Goal: Task Accomplishment & Management: Manage account settings

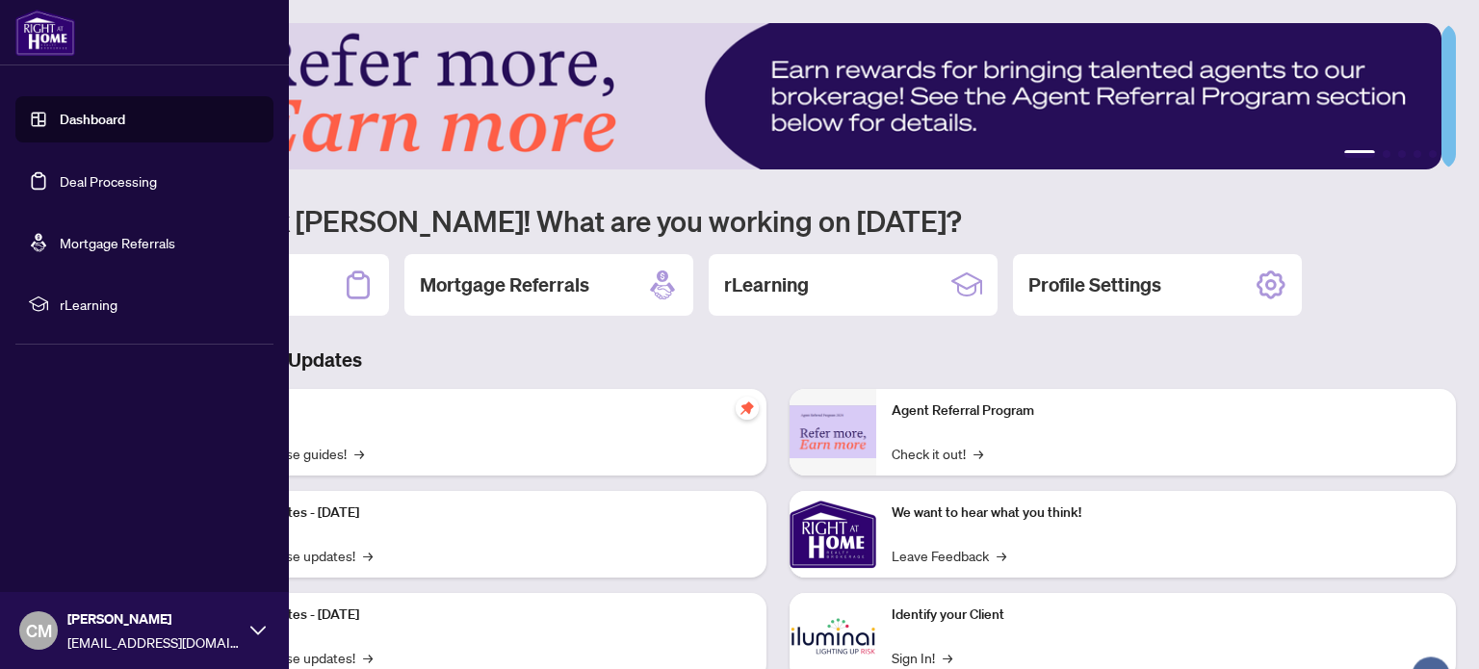
click at [85, 184] on link "Deal Processing" at bounding box center [108, 180] width 97 height 17
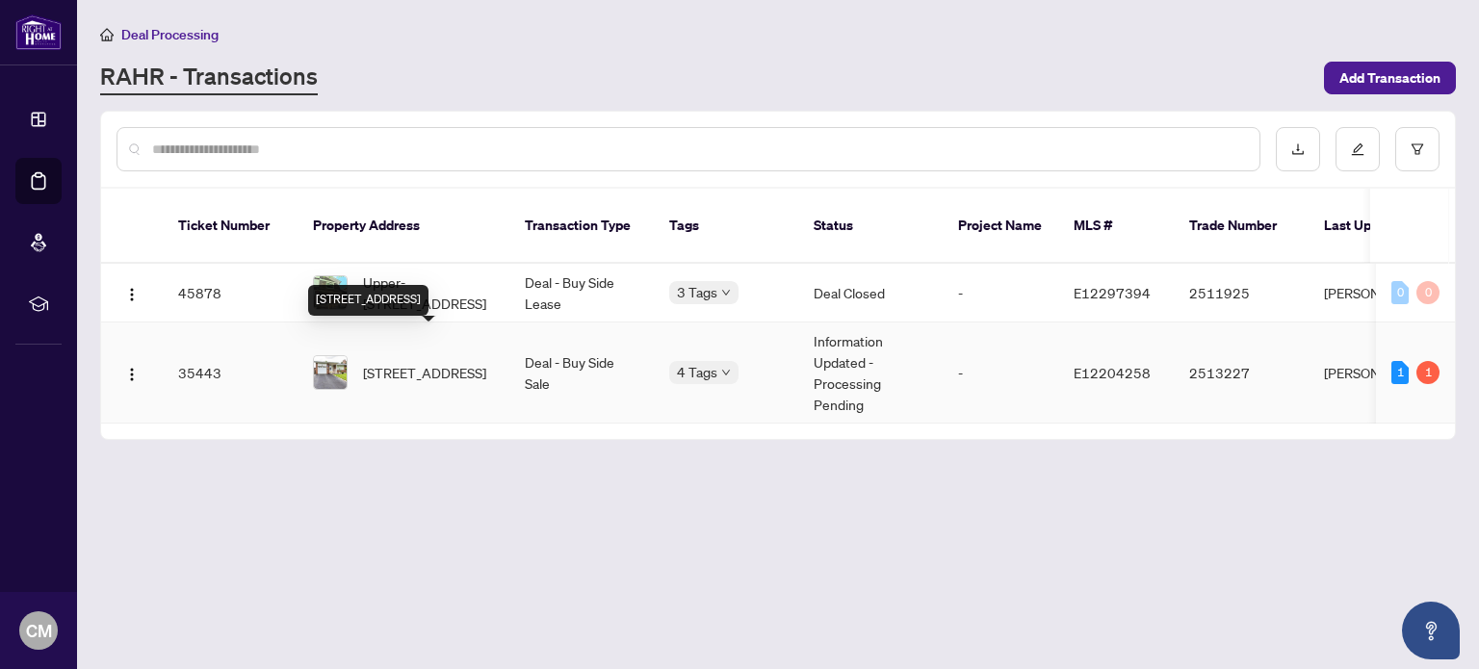
click at [406, 362] on span "[STREET_ADDRESS]" at bounding box center [424, 372] width 123 height 21
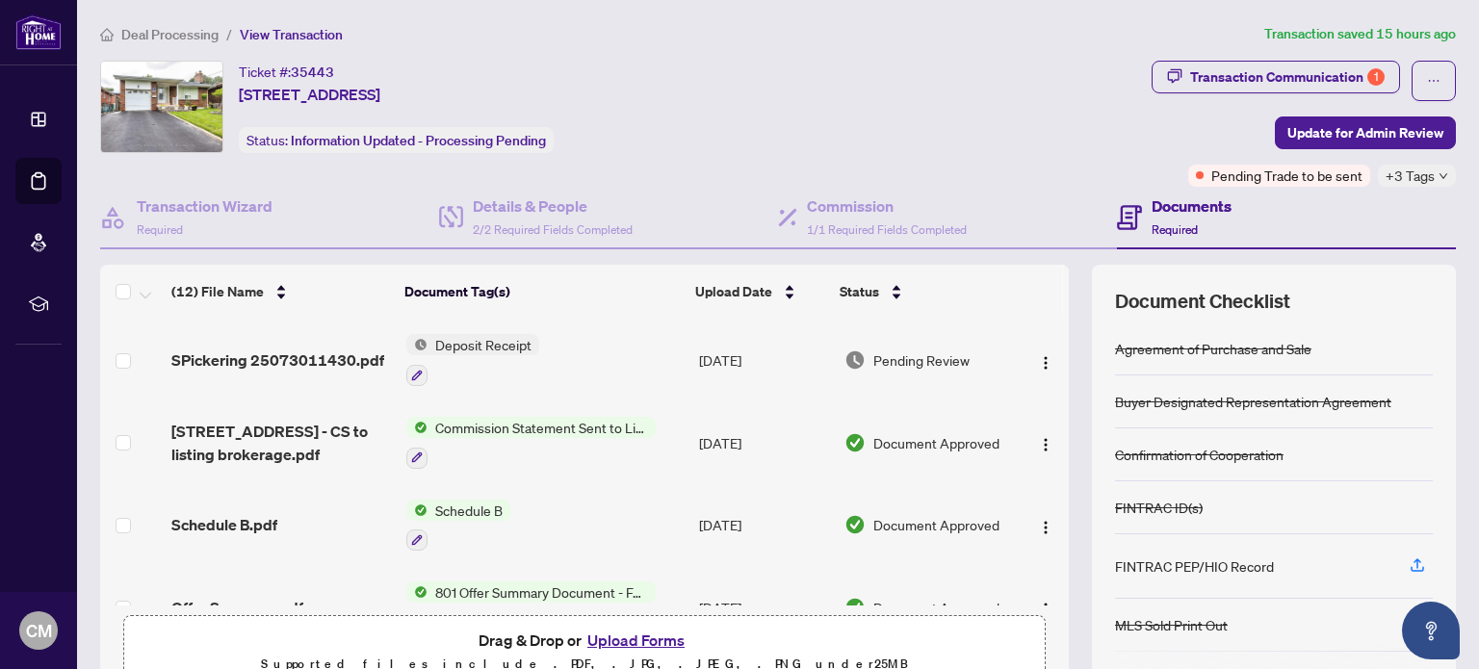
click at [904, 111] on div "Ticket #: 35443 52 Moraine Hill Dr, Toronto, Ontario M1T 2A2, Canada Status: In…" at bounding box center [622, 107] width 1044 height 92
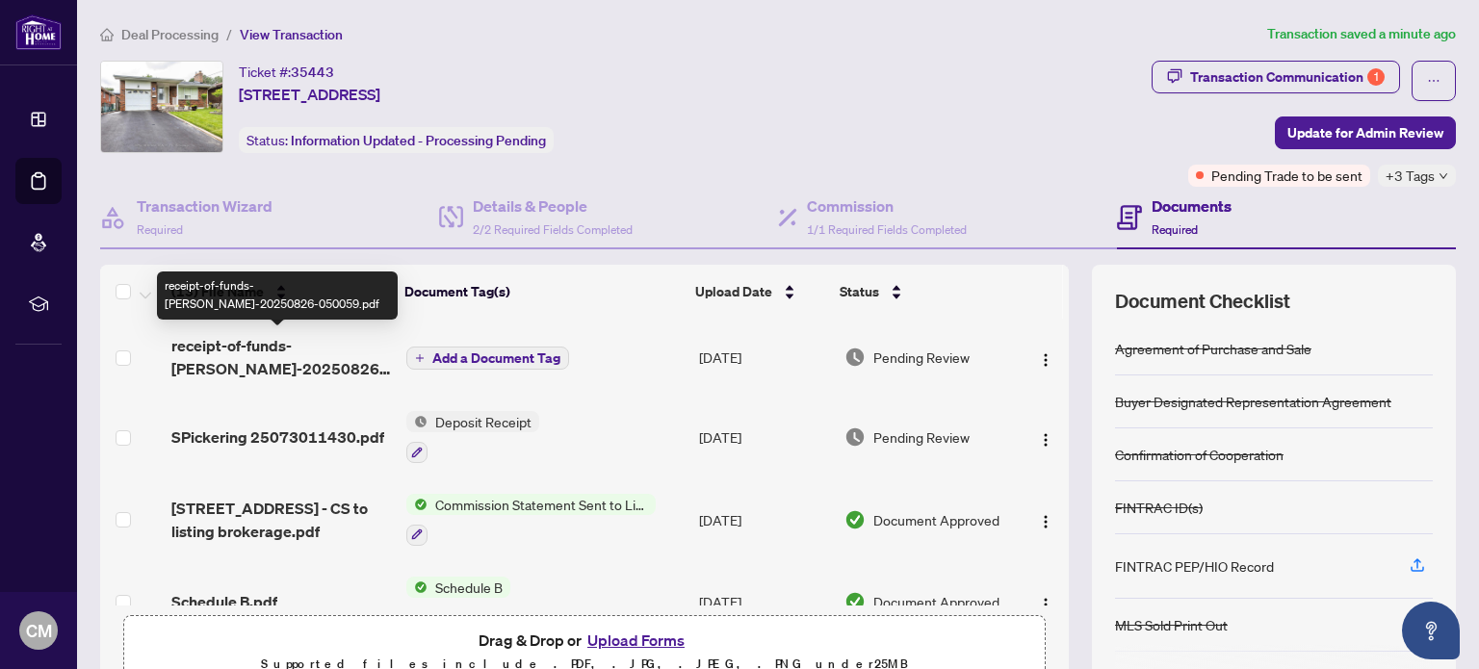
click at [256, 350] on span "receipt-of-funds-[PERSON_NAME]-20250826-050059.pdf" at bounding box center [280, 357] width 219 height 46
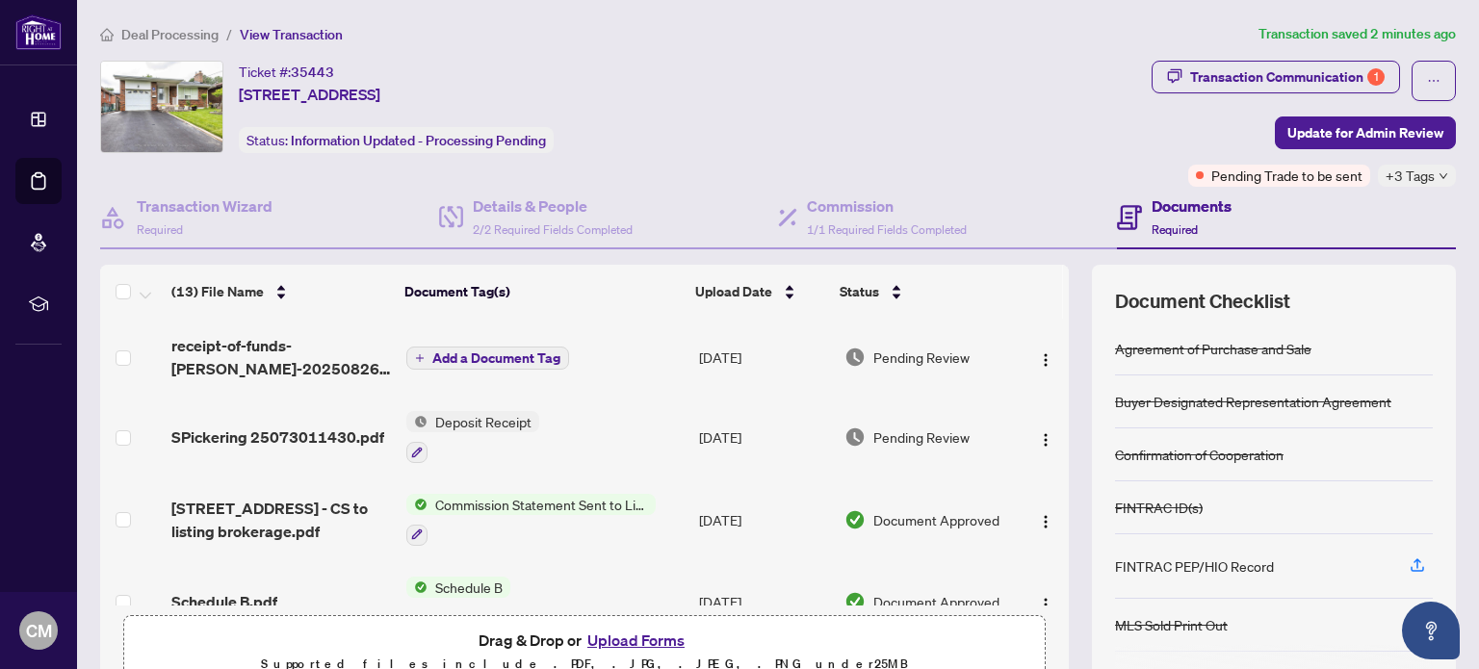
click at [517, 359] on span "Add a Document Tag" at bounding box center [496, 358] width 128 height 13
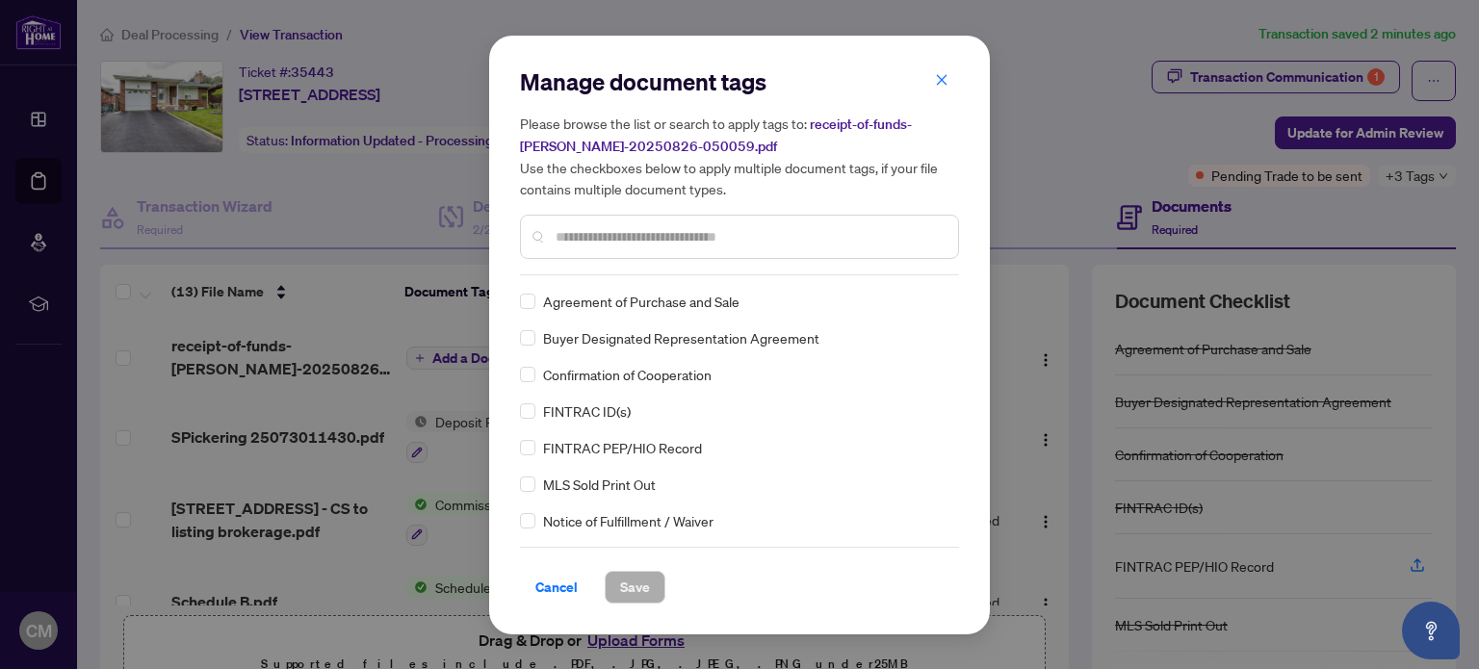
click at [565, 248] on div at bounding box center [739, 237] width 439 height 44
click at [557, 235] on input "text" at bounding box center [749, 236] width 387 height 21
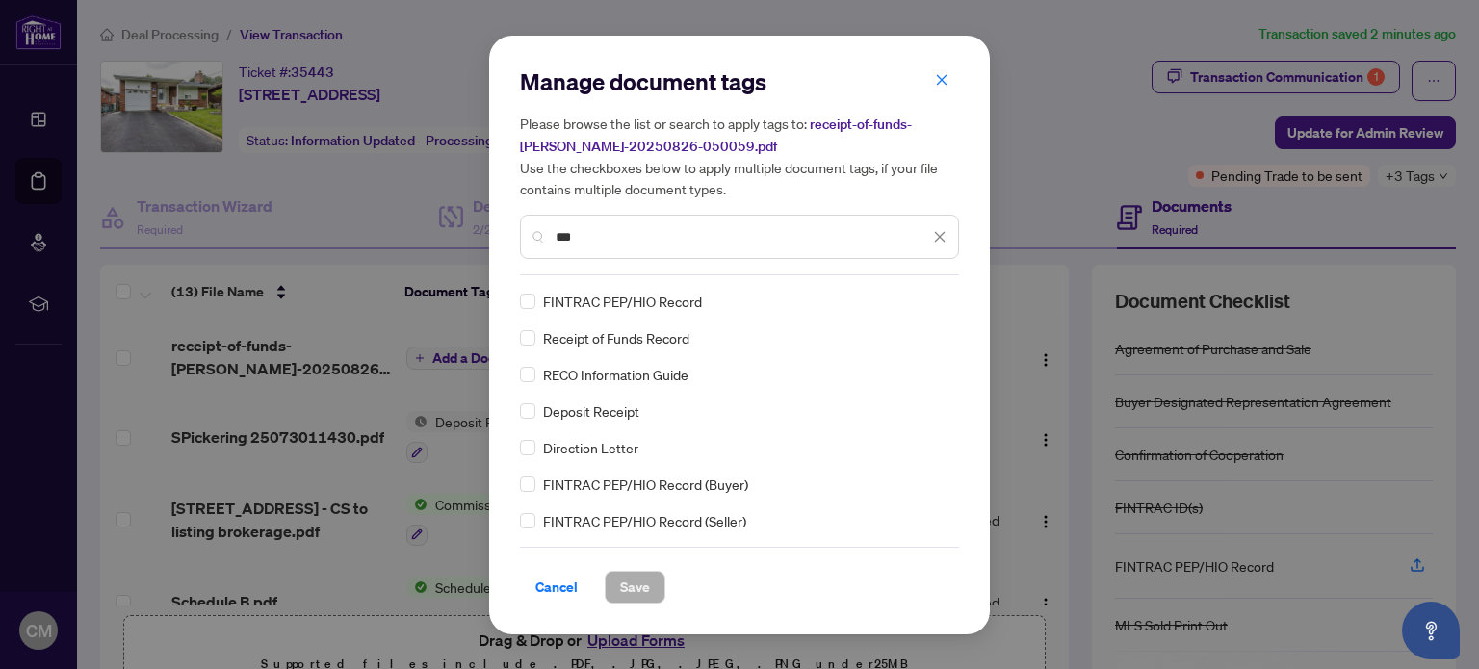
type input "***"
click at [634, 585] on span "Save" at bounding box center [635, 587] width 30 height 31
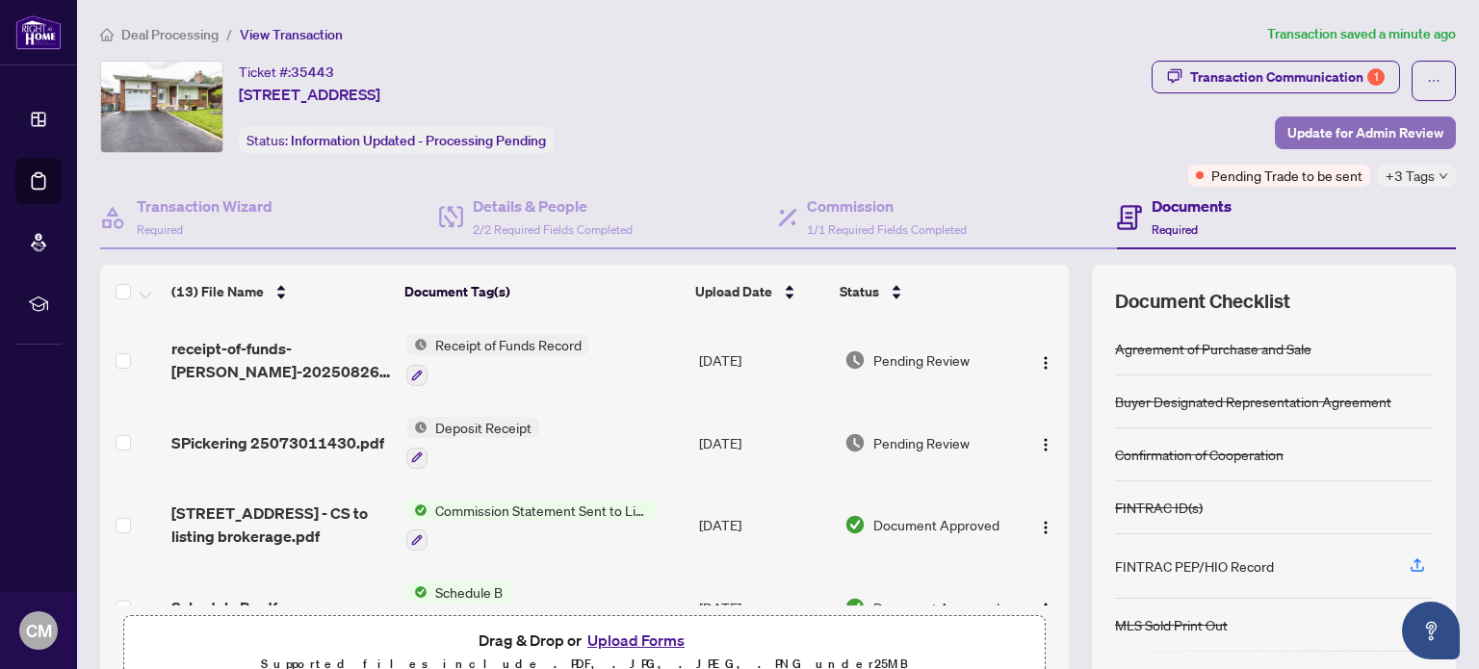
click at [1333, 127] on span "Update for Admin Review" at bounding box center [1366, 132] width 156 height 31
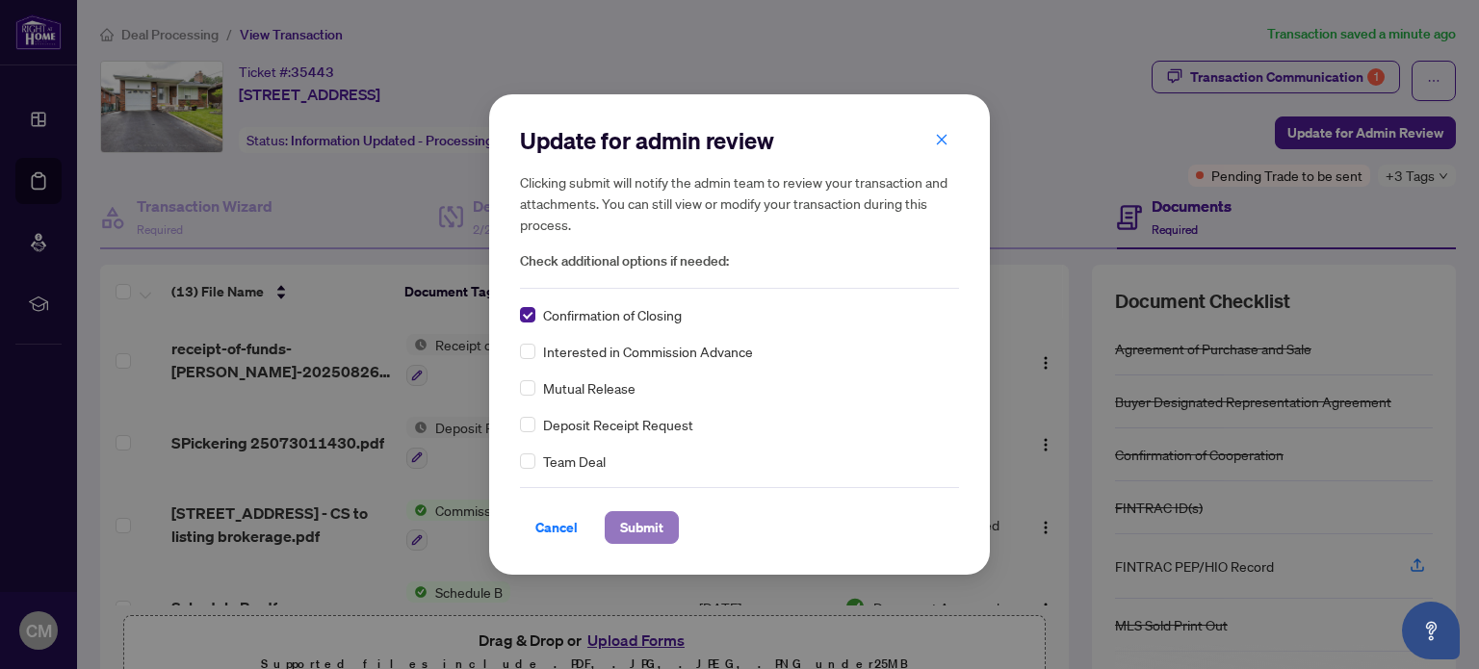
click at [645, 523] on span "Submit" at bounding box center [641, 527] width 43 height 31
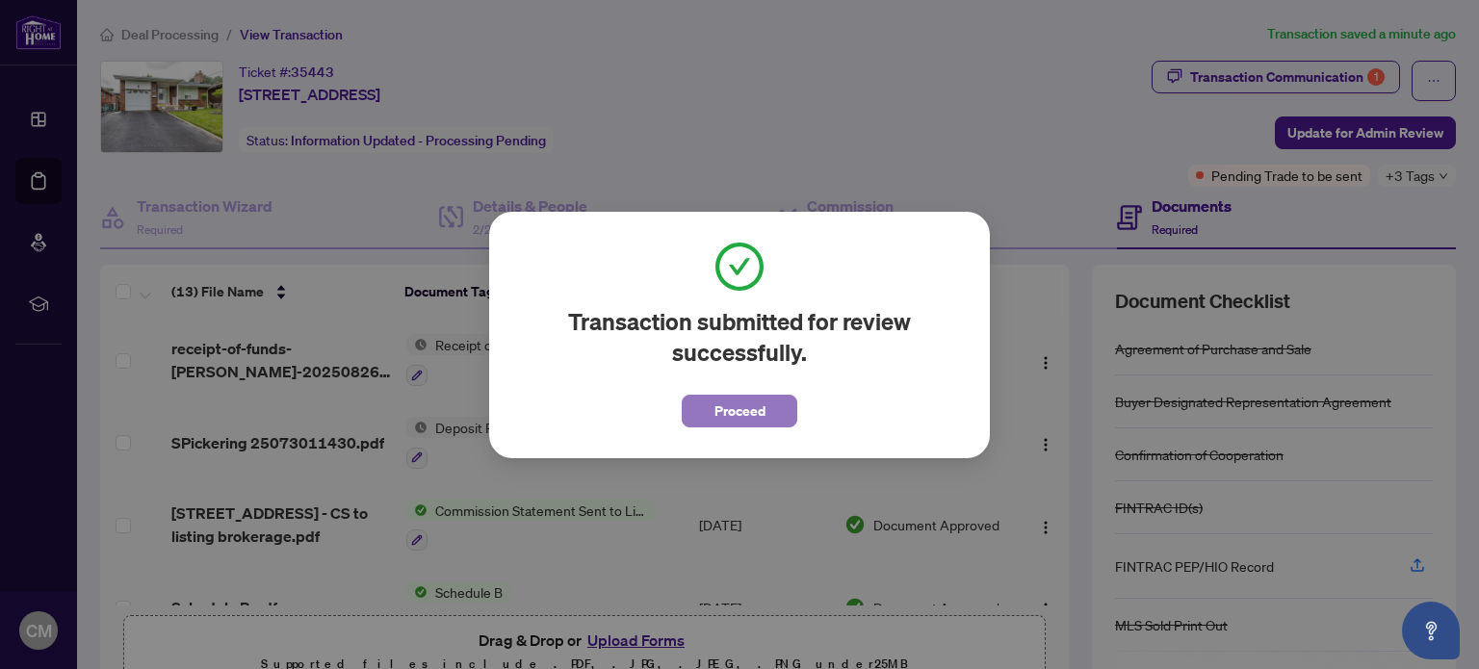
click at [740, 408] on span "Proceed" at bounding box center [740, 411] width 51 height 31
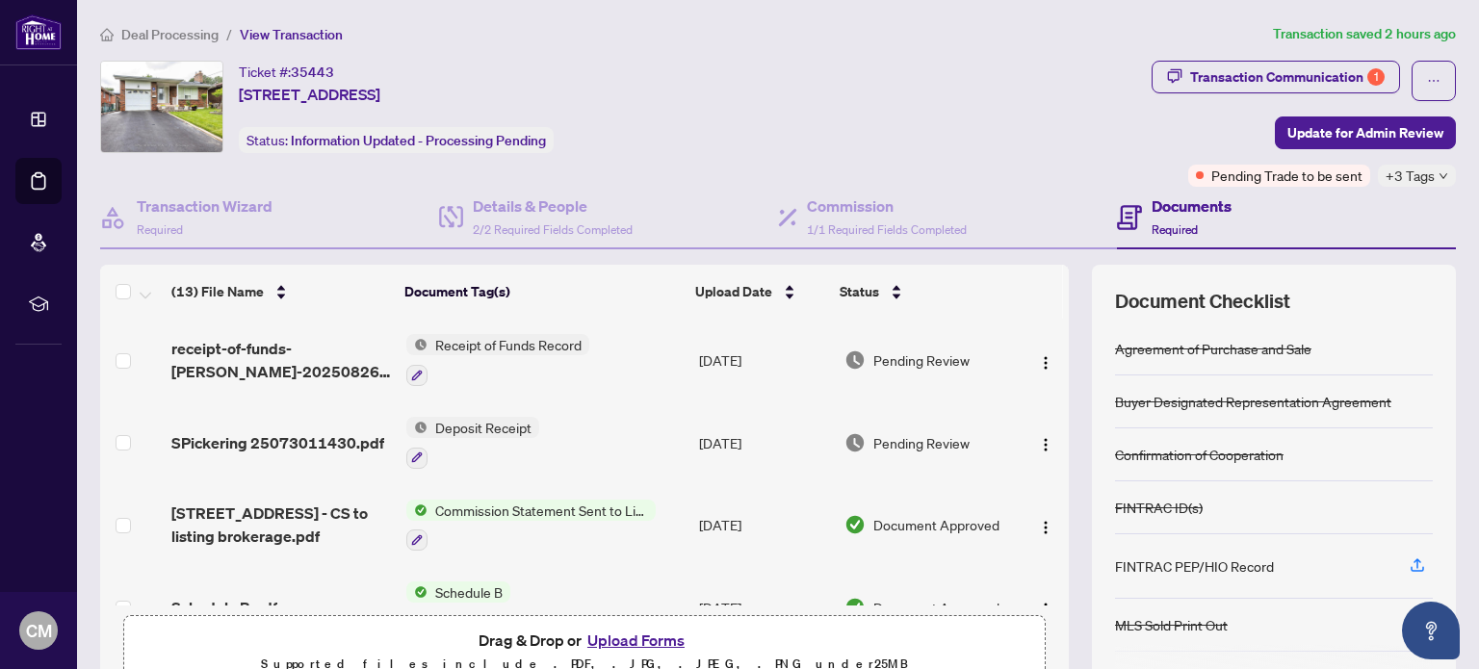
click at [899, 57] on div "Deal Processing / View Transaction Transaction saved 2 hours ago Ticket #: 3544…" at bounding box center [777, 418] width 1371 height 791
